Goal: Communication & Community: Answer question/provide support

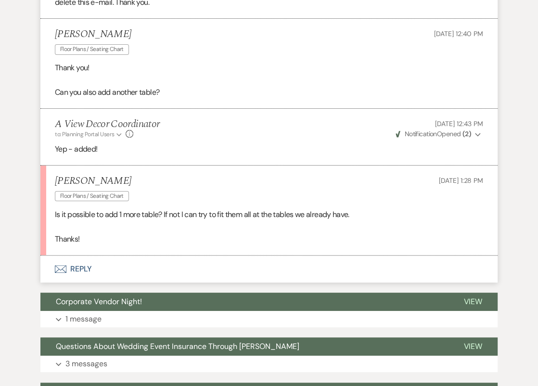
scroll to position [2511, 0]
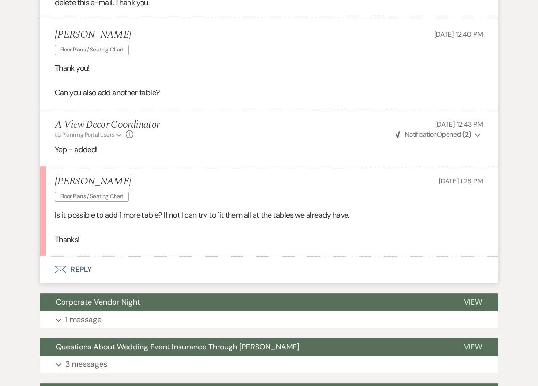
click at [177, 277] on button "Envelope Reply" at bounding box center [268, 269] width 457 height 27
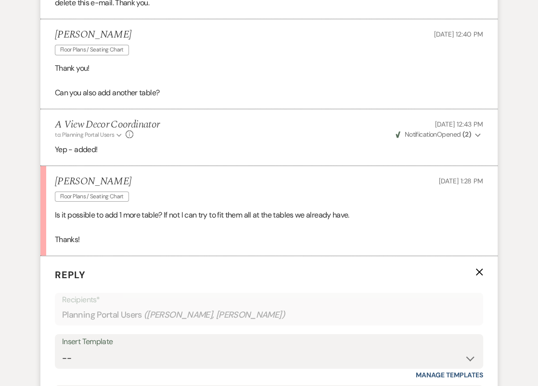
scroll to position [2694, 0]
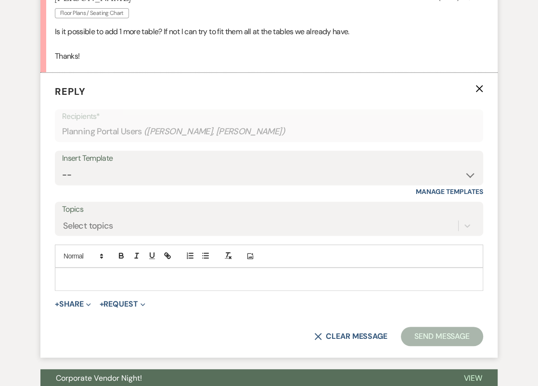
click at [177, 290] on div at bounding box center [268, 279] width 427 height 22
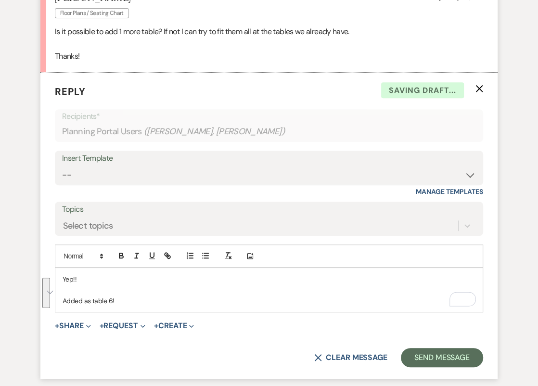
drag, startPoint x: 121, startPoint y: 312, endPoint x: 40, endPoint y: 288, distance: 84.6
copy div "Yep!! Added as table 6!"
click at [165, 184] on select "-- Tour Confirmation Contract (Pre-Booked Leads) Out of office Inquiry Email Al…" at bounding box center [268, 174] width 413 height 19
select select "4159"
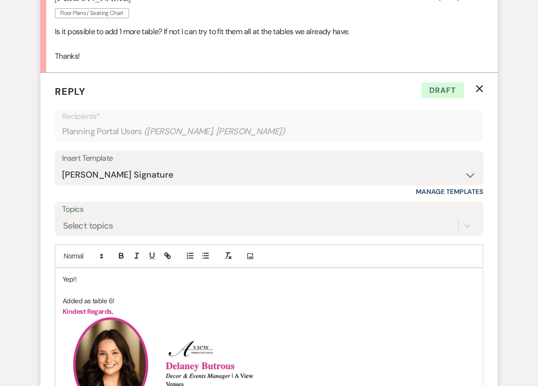
click at [111, 306] on p "Added as table 6!" at bounding box center [269, 300] width 413 height 11
click at [118, 306] on p "Added as table 4!" at bounding box center [269, 300] width 413 height 11
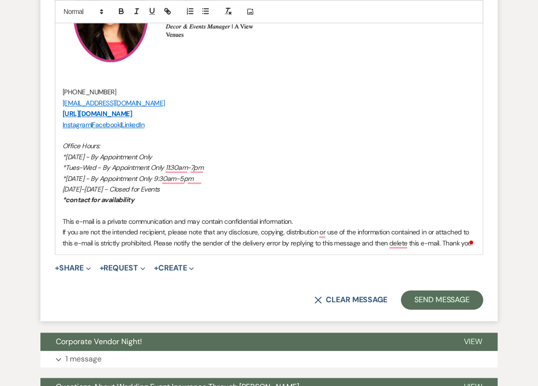
scroll to position [3071, 0]
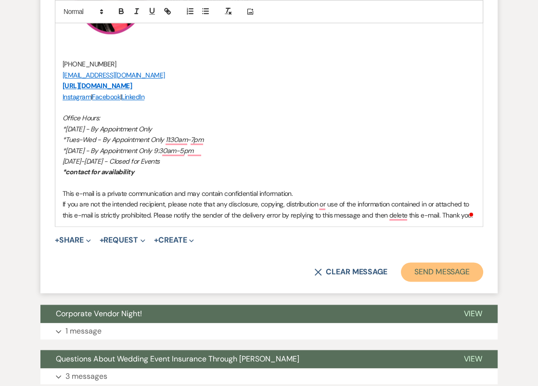
click at [445, 281] on button "Send Message" at bounding box center [442, 271] width 82 height 19
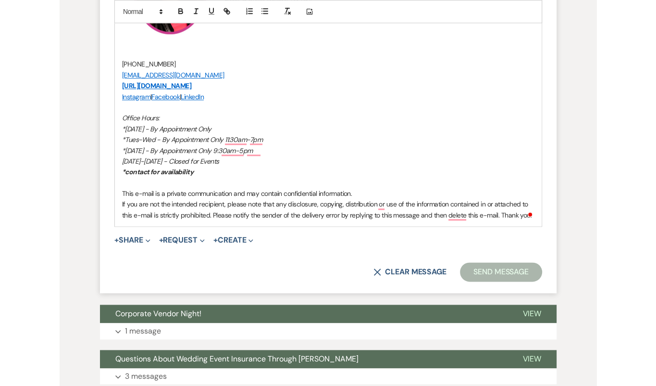
scroll to position [3514, 0]
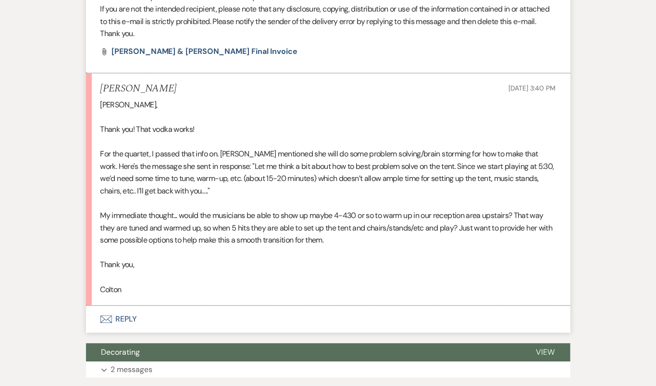
scroll to position [1825, 0]
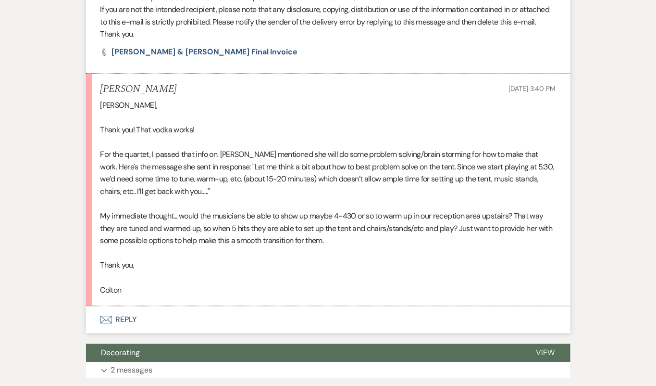
click at [234, 324] on button "Envelope Reply" at bounding box center [328, 319] width 485 height 27
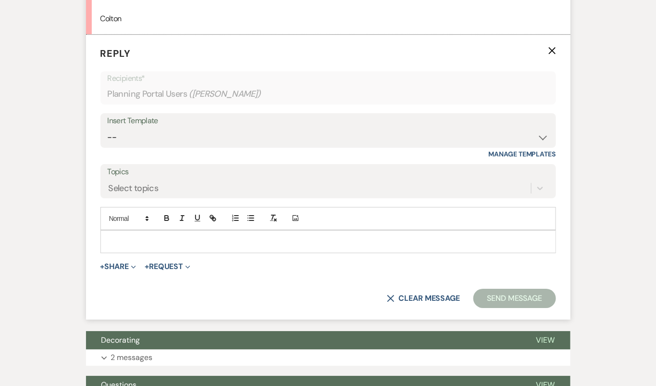
scroll to position [2093, 0]
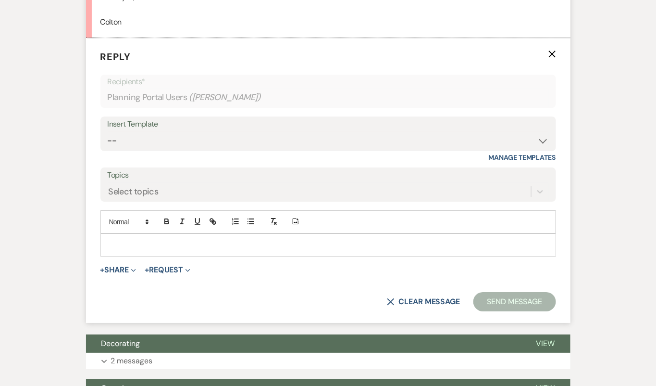
click at [352, 250] on p at bounding box center [328, 244] width 440 height 11
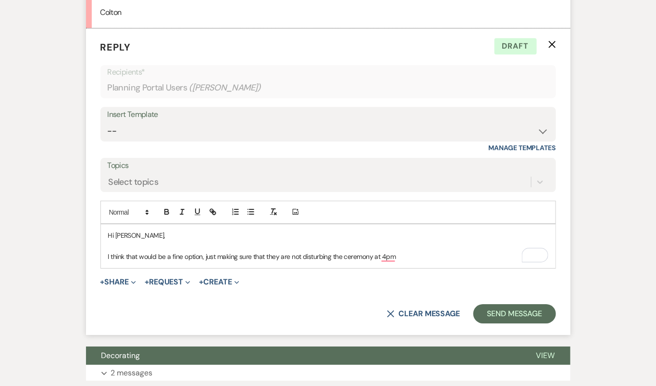
scroll to position [2102, 0]
drag, startPoint x: 472, startPoint y: 266, endPoint x: 141, endPoint y: 220, distance: 334.1
click at [141, 220] on div "Add Photo Hi Colton, I think that would be a fine option, just making sure that…" at bounding box center [328, 235] width 456 height 68
copy div "Hi Colton, I think that would be a fine option, just making sure that they are …"
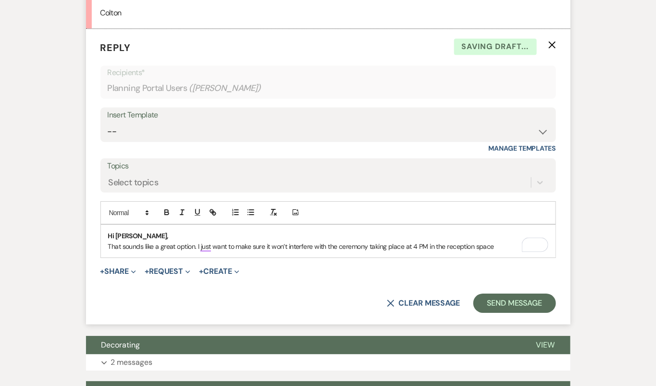
click at [156, 241] on p "Hi Colton," at bounding box center [328, 235] width 440 height 11
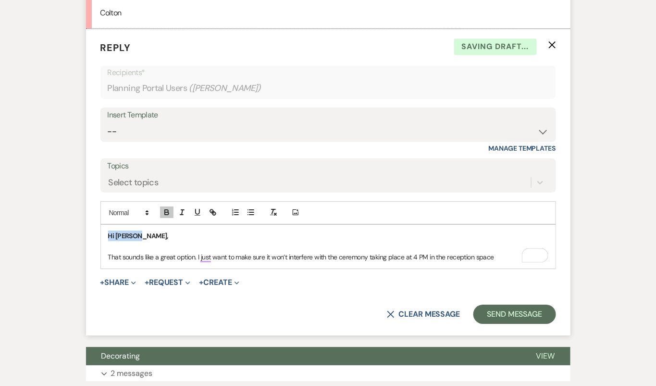
drag, startPoint x: 138, startPoint y: 247, endPoint x: 93, endPoint y: 247, distance: 44.7
click at [93, 247] on form "Reply X Saving draft... Recipients* Planning Portal Users ( Colton Kokrda ) Ins…" at bounding box center [328, 182] width 485 height 306
click at [168, 214] on icon "button" at bounding box center [167, 213] width 4 height 2
click at [501, 262] on p "That sounds like a great option. I just want to make sure it won’t interfere wi…" at bounding box center [328, 256] width 440 height 11
click at [200, 262] on p "That sounds like a great option. I just want to make sure it won’t interfere wi…" at bounding box center [328, 256] width 440 height 11
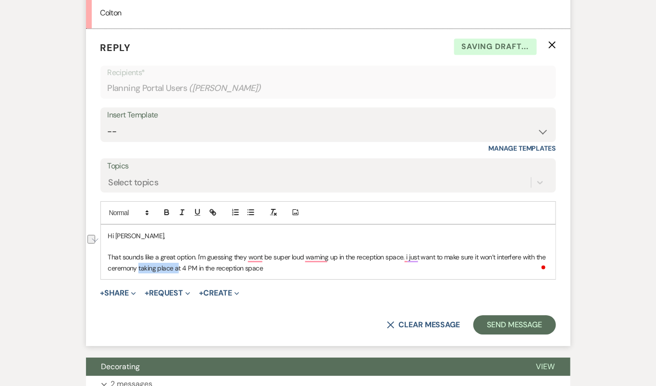
drag, startPoint x: 138, startPoint y: 277, endPoint x: 178, endPoint y: 273, distance: 40.7
click at [178, 273] on p "That sounds like a great option. I'm guessing they wont be super loud warning u…" at bounding box center [328, 262] width 440 height 22
click at [196, 273] on p "That sounds like a great option. I'm guessing they wont be super loud warning u…" at bounding box center [328, 262] width 440 height 22
drag, startPoint x: 197, startPoint y: 278, endPoint x: 274, endPoint y: 281, distance: 77.0
click at [274, 273] on p "That sounds like a great option. I'm guessing they wont be super loud warning u…" at bounding box center [328, 262] width 440 height 22
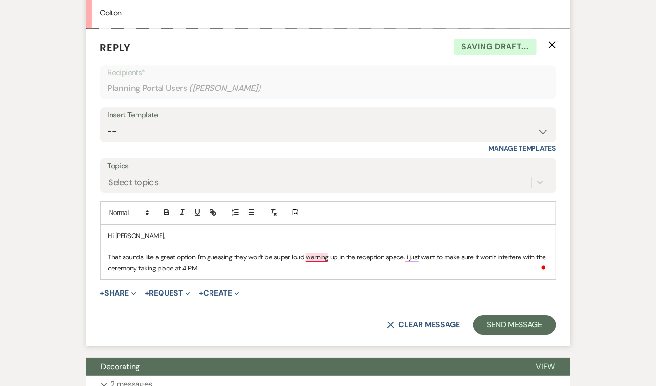
click at [317, 266] on p "That sounds like a great option. I'm guessing they won't be super loud warning …" at bounding box center [328, 262] width 440 height 22
click at [319, 268] on p "That sounds like a great option. I'm guessing they won't be super loud warning …" at bounding box center [328, 262] width 440 height 22
click at [196, 264] on p "That sounds like a great option. I'm guessing they won't be super loud warming …" at bounding box center [328, 262] width 440 height 22
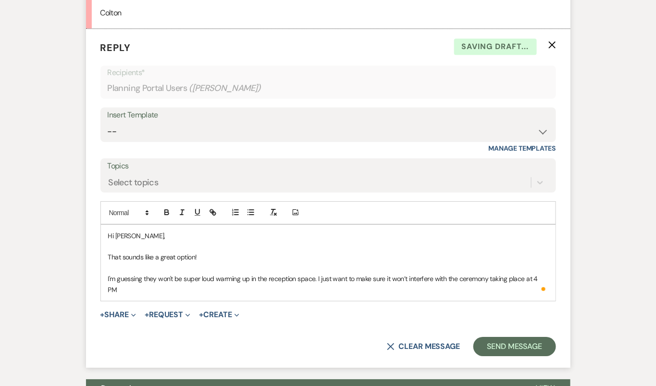
drag, startPoint x: 141, startPoint y: 301, endPoint x: 89, endPoint y: 244, distance: 77.6
click at [90, 243] on form "Reply X Saving draft... Recipients* Planning Portal Users ( Colton Kokrda ) Ins…" at bounding box center [328, 198] width 485 height 338
copy div "Hi Colton, That sounds like a great option! I'm guessing they won't be super lo…"
click at [202, 141] on select "-- Tour Confirmation Contract (Pre-Booked Leads) Out of office Inquiry Email Al…" at bounding box center [328, 131] width 441 height 19
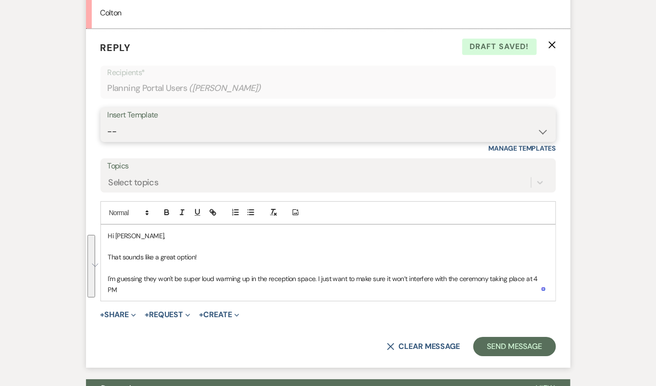
select select "4160"
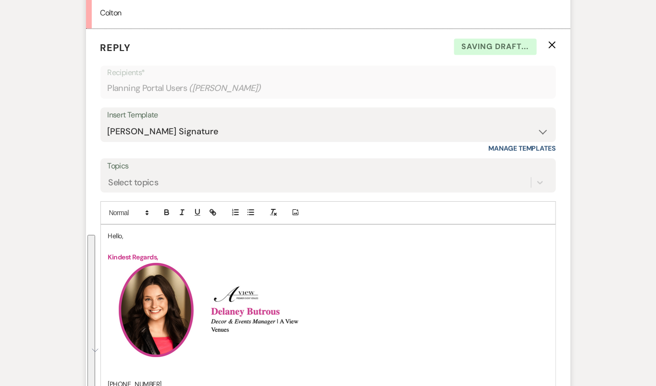
click at [116, 241] on p "Hello," at bounding box center [328, 235] width 440 height 11
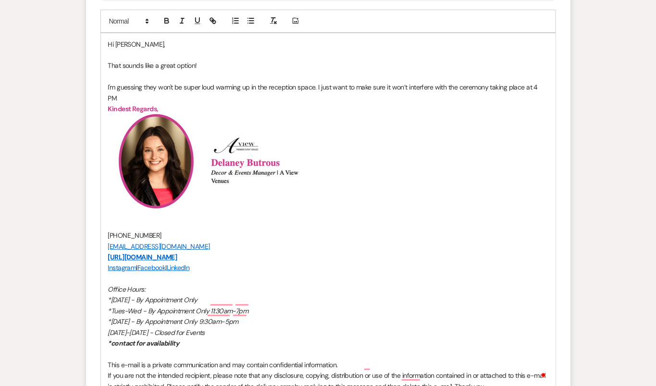
scroll to position [2404, 0]
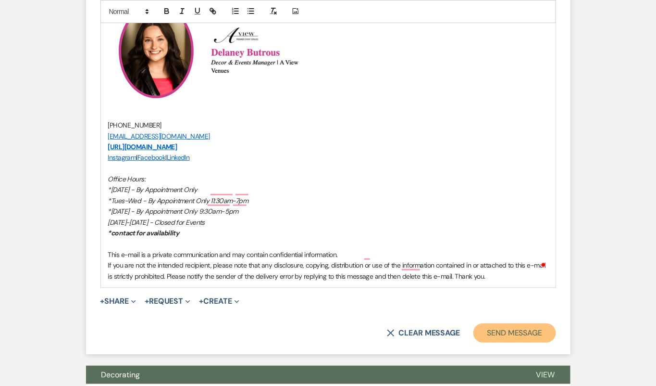
click at [507, 328] on button "Send Message" at bounding box center [515, 332] width 82 height 19
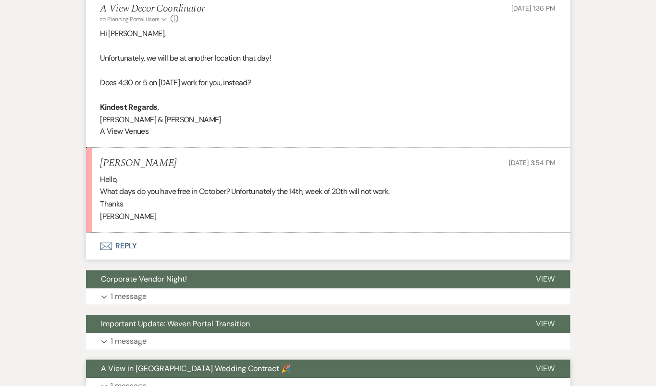
scroll to position [1641, 0]
click at [363, 254] on button "Envelope Reply" at bounding box center [328, 246] width 485 height 27
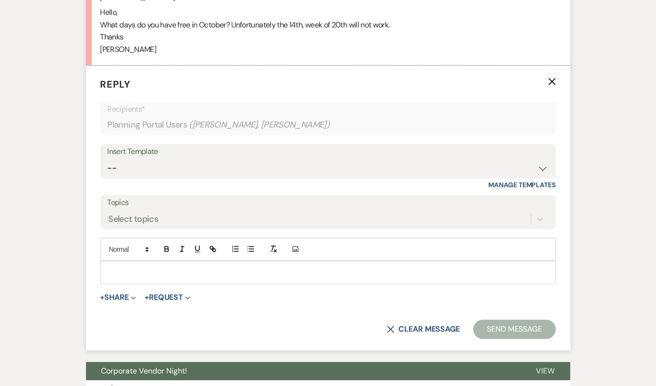
scroll to position [1808, 0]
click at [325, 278] on p at bounding box center [328, 272] width 440 height 11
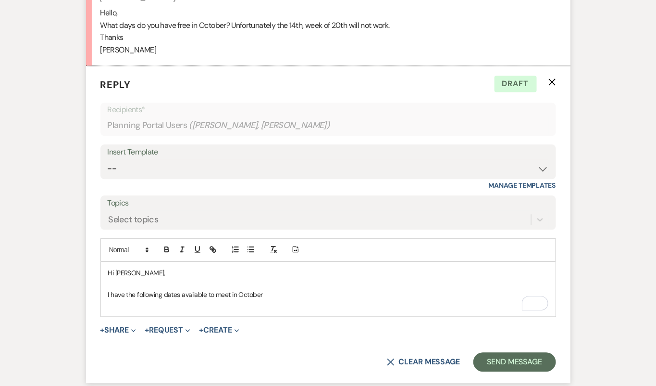
click at [250, 310] on p "To enrich screen reader interactions, please activate Accessibility in Grammarl…" at bounding box center [328, 305] width 440 height 11
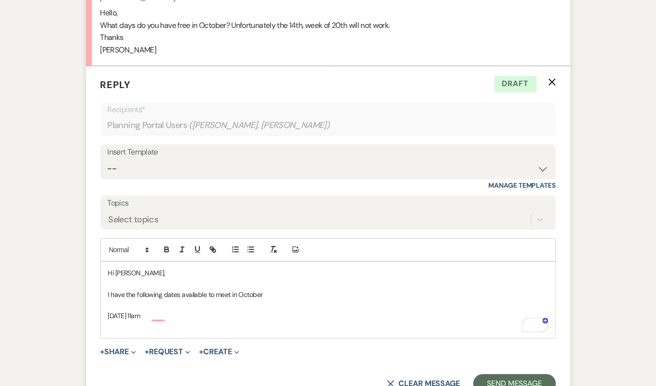
click at [169, 321] on p "October 3rd at 11am" at bounding box center [328, 315] width 440 height 11
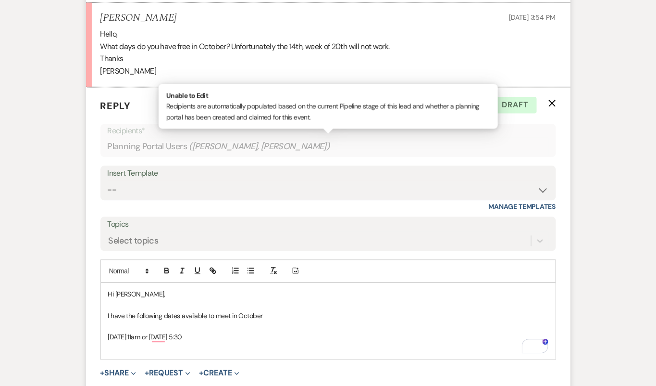
scroll to position [1790, 0]
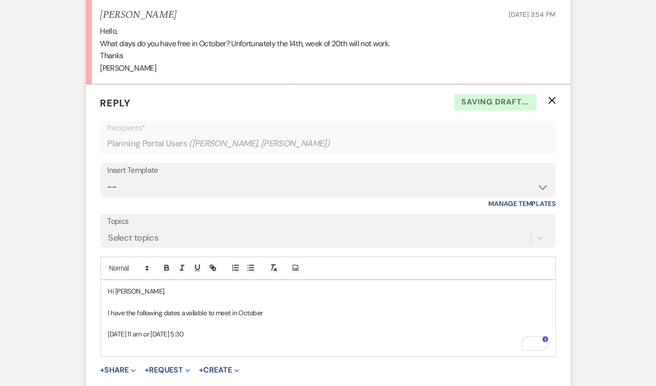
click at [106, 337] on div "Hi Ashley, I have the following dates available to meet in October October 3rd …" at bounding box center [328, 318] width 455 height 76
click at [259, 339] on p "Does October 3rd at 11 am or October 29th at 5:30" at bounding box center [328, 333] width 440 height 11
click at [172, 339] on p "Does October 3rd at 11 am or October 29th at 5:30 work for you?" at bounding box center [328, 333] width 440 height 11
click at [205, 350] on p "To enrich screen reader interactions, please activate Accessibility in Grammarl…" at bounding box center [328, 344] width 440 height 11
click at [176, 339] on p "Does October 3rd at 10:30 am or October 29th at 5:30 work for you?" at bounding box center [328, 333] width 440 height 11
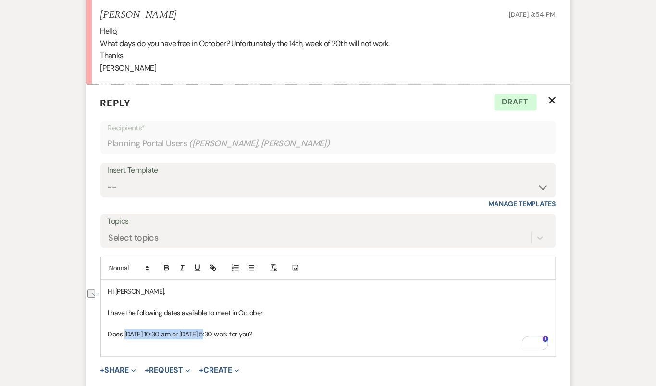
drag, startPoint x: 203, startPoint y: 344, endPoint x: 125, endPoint y: 343, distance: 77.9
click at [125, 339] on p "Does October 3rd at 10:30 am or October 29th at 5:30 work for you?" at bounding box center [328, 333] width 440 height 11
click at [107, 342] on div "Hi Ashley, I have the following dates available to meet in October DoesOctober …" at bounding box center [328, 318] width 455 height 76
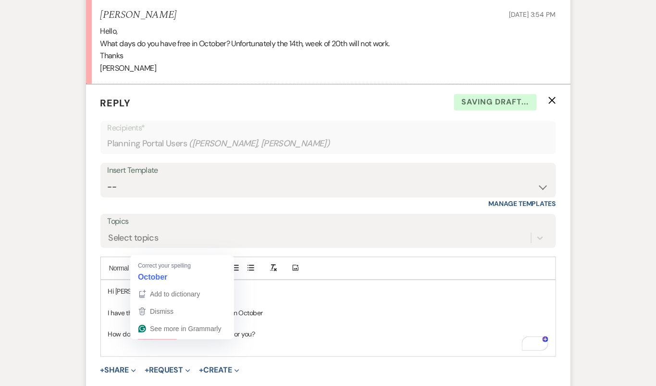
drag, startPoint x: 153, startPoint y: 341, endPoint x: 141, endPoint y: 341, distance: 11.5
click at [141, 339] on p "How does DoesOctober 29th at 5:30 work for you?" at bounding box center [328, 333] width 440 height 11
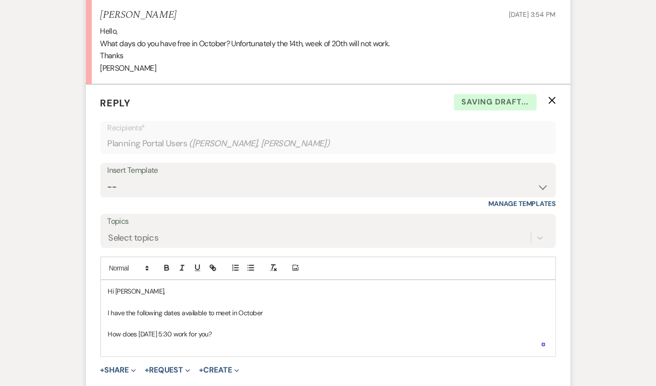
click at [250, 339] on p "How does October 29th at 5:30 work for you?" at bounding box center [328, 333] width 440 height 11
drag, startPoint x: 260, startPoint y: 343, endPoint x: 87, endPoint y: 291, distance: 180.3
click at [87, 291] on form "Reply X Saving draft... Recipients* Planning Portal Users ( Ashley Thimm, James…" at bounding box center [328, 253] width 485 height 338
copy div "Hi Ashley, I have the following dates available to meet in October How does Oct…"
click at [157, 196] on select "-- Tour Confirmation Contract (Pre-Booked Leads) Out of office Inquiry Email Al…" at bounding box center [328, 186] width 441 height 19
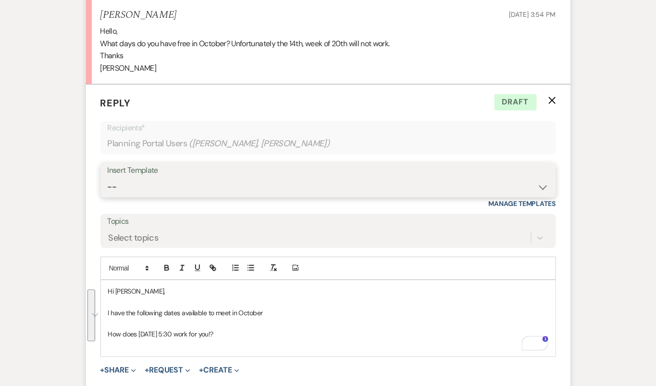
select select "4142"
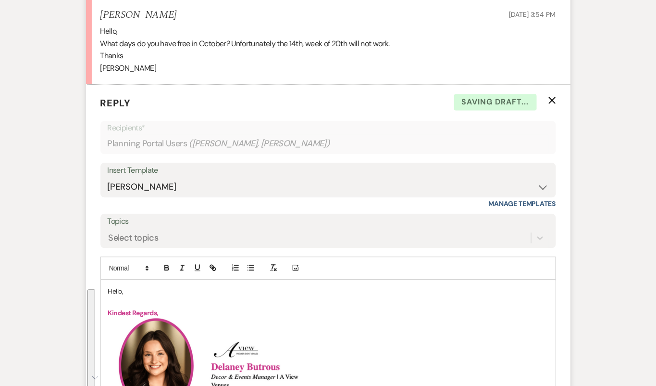
click at [115, 296] on p "Hello," at bounding box center [328, 291] width 440 height 11
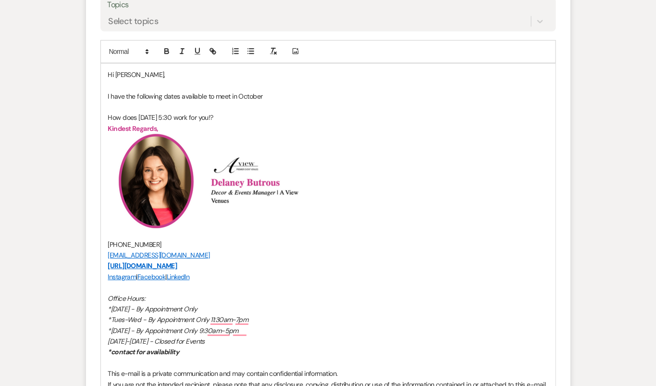
scroll to position [2010, 0]
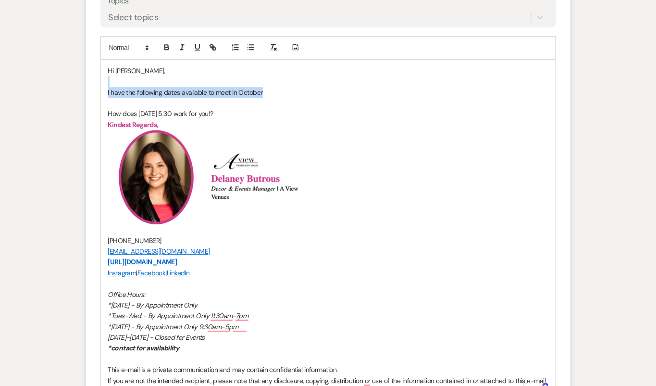
drag, startPoint x: 289, startPoint y: 101, endPoint x: 99, endPoint y: 94, distance: 190.5
click at [99, 94] on form "Reply X Draft Recipients* Planning Portal Users ( Ashley Thimm, James Gebhardt …" at bounding box center [328, 166] width 485 height 605
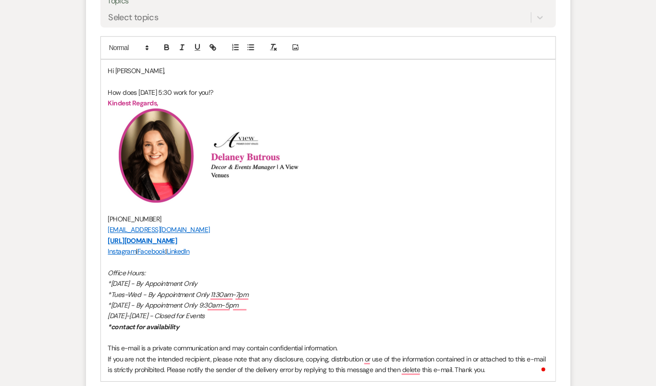
scroll to position [2426, 0]
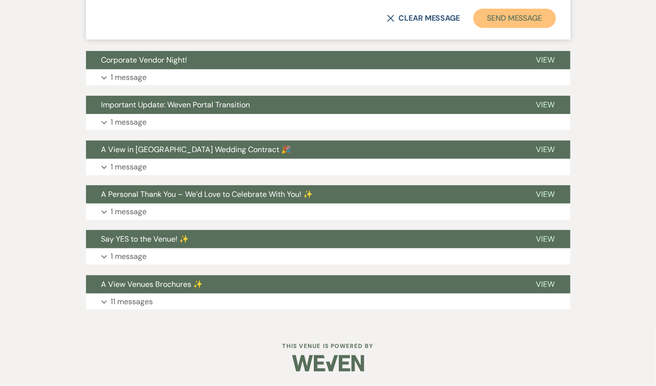
click at [539, 16] on button "Send Message" at bounding box center [515, 18] width 82 height 19
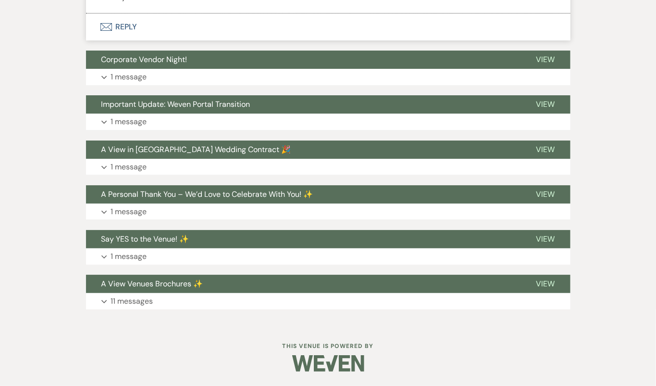
scroll to position [2266, 0]
